Goal: Ask a question

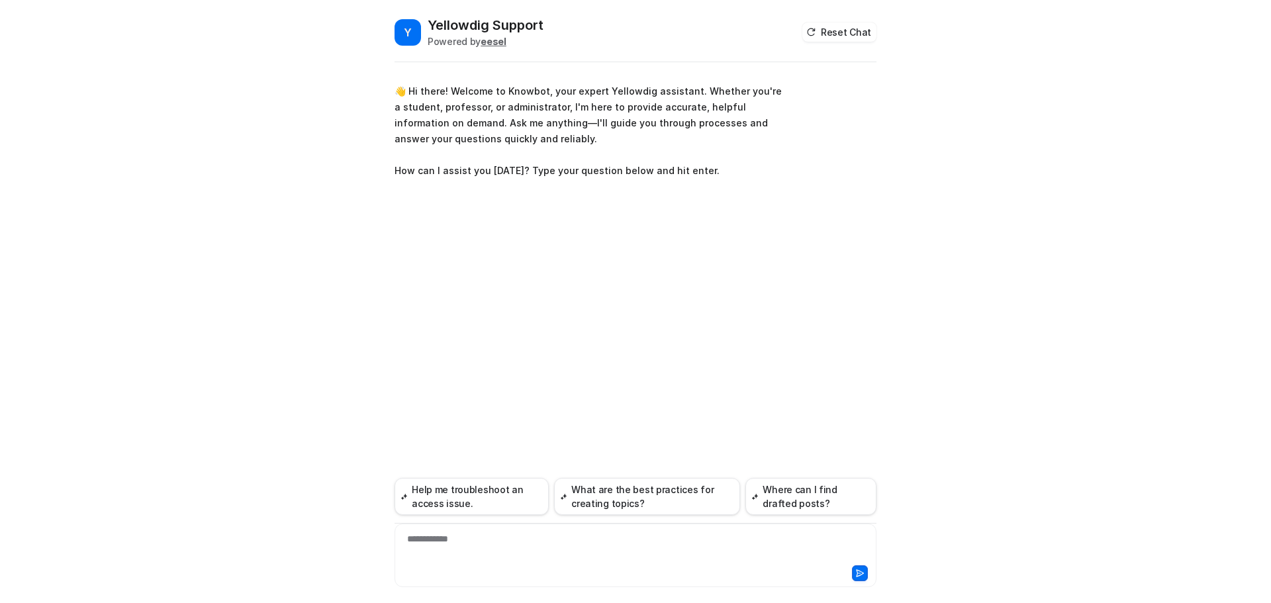
click at [471, 558] on div "**********" at bounding box center [635, 547] width 475 height 30
paste div
click at [855, 569] on icon at bounding box center [859, 573] width 9 height 9
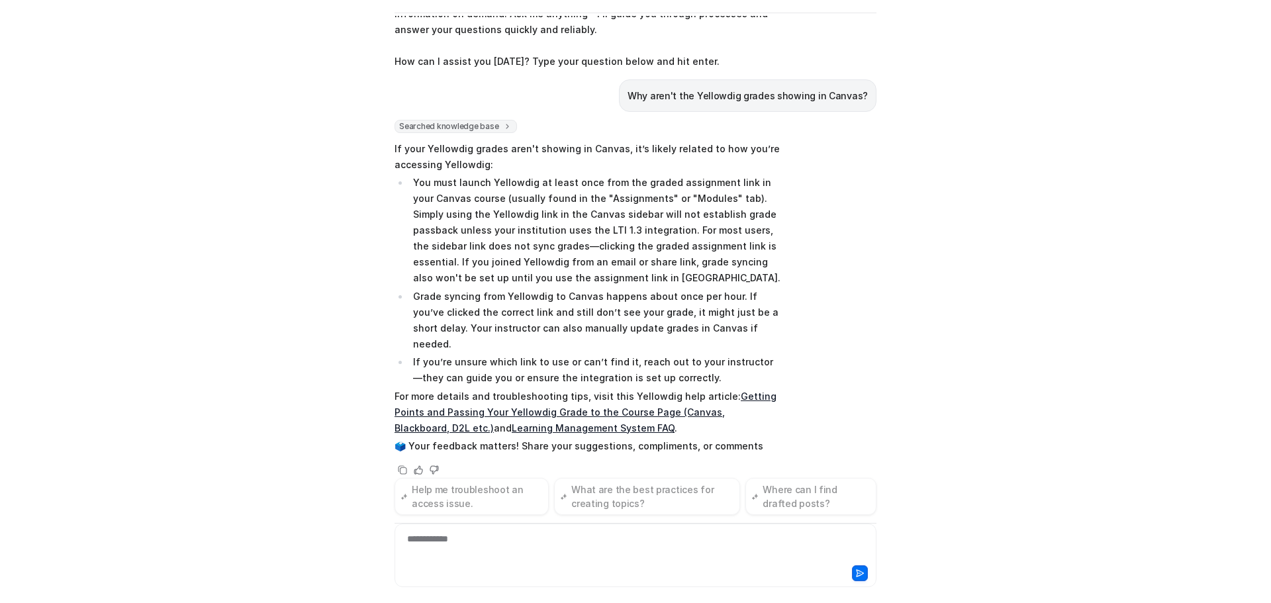
scroll to position [76, 0]
